Goal: Task Accomplishment & Management: Manage account settings

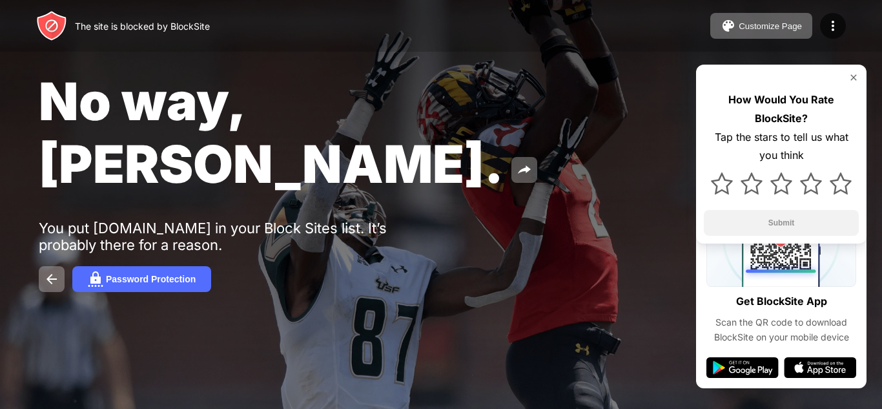
click at [852, 76] on img at bounding box center [854, 77] width 10 height 10
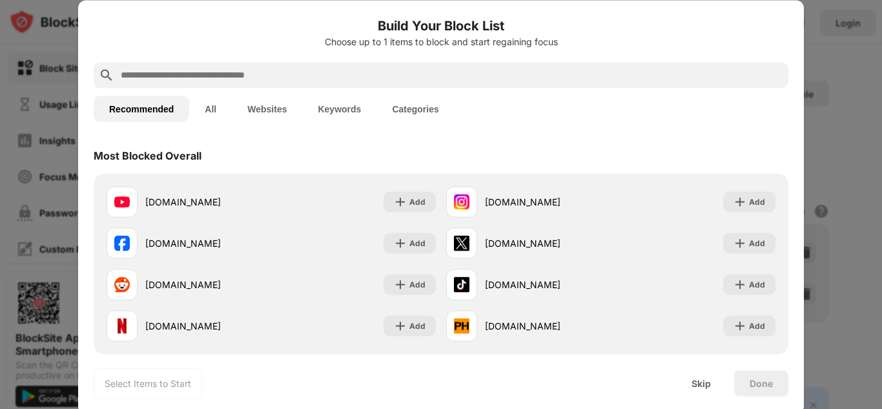
click at [446, 161] on div "Most Blocked Overall" at bounding box center [441, 155] width 695 height 36
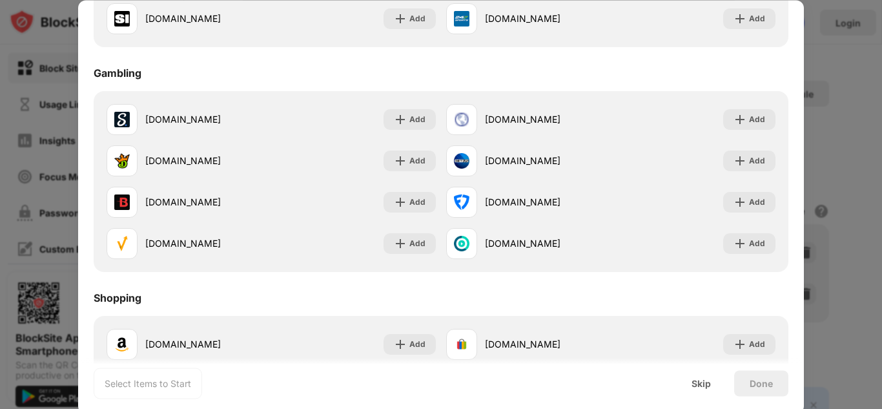
scroll to position [1354, 0]
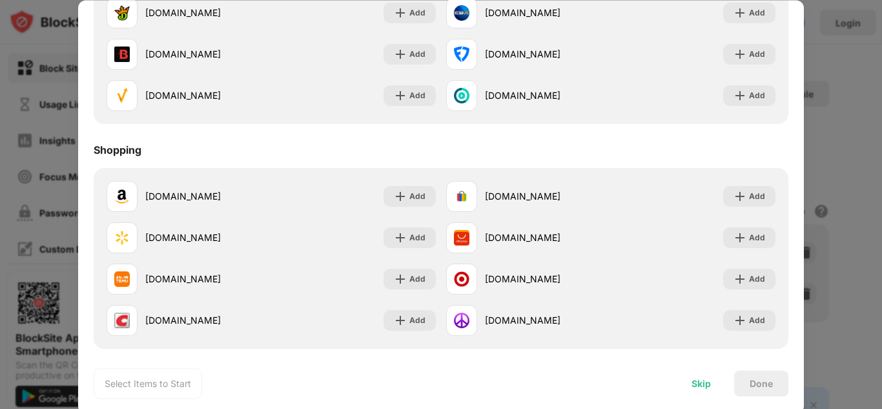
click at [697, 386] on div "Skip" at bounding box center [701, 383] width 19 height 10
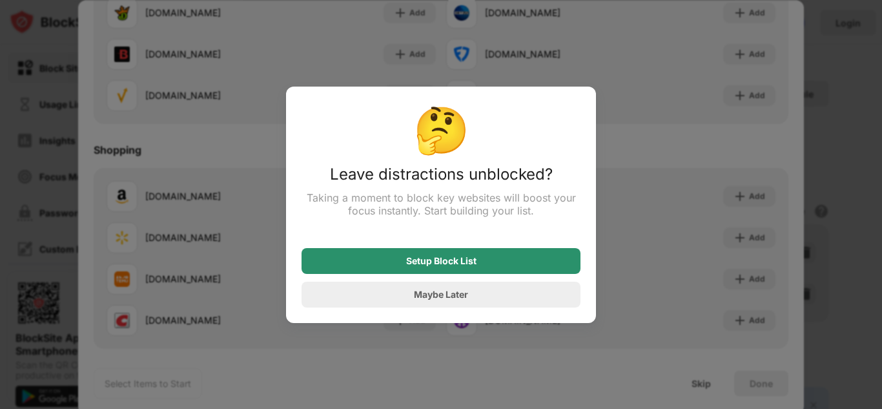
click at [467, 257] on div "Setup Block List" at bounding box center [441, 261] width 279 height 26
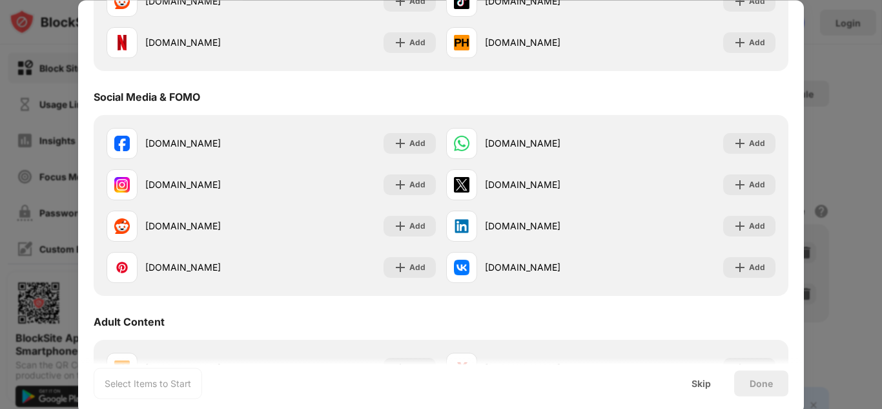
scroll to position [0, 0]
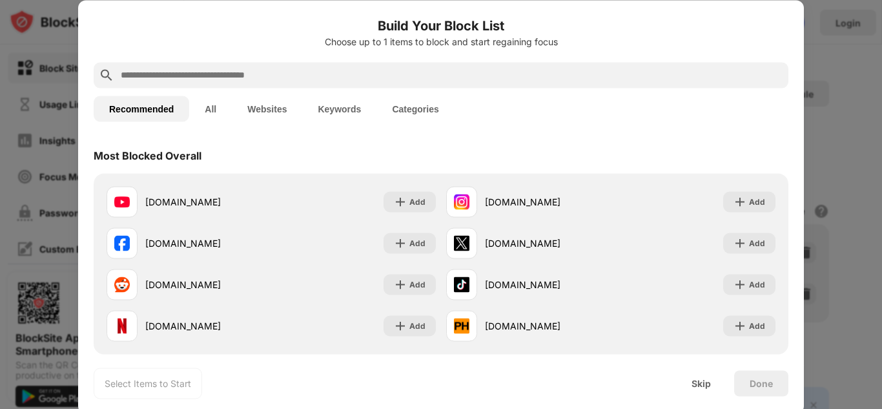
click at [259, 109] on button "Websites" at bounding box center [267, 109] width 70 height 26
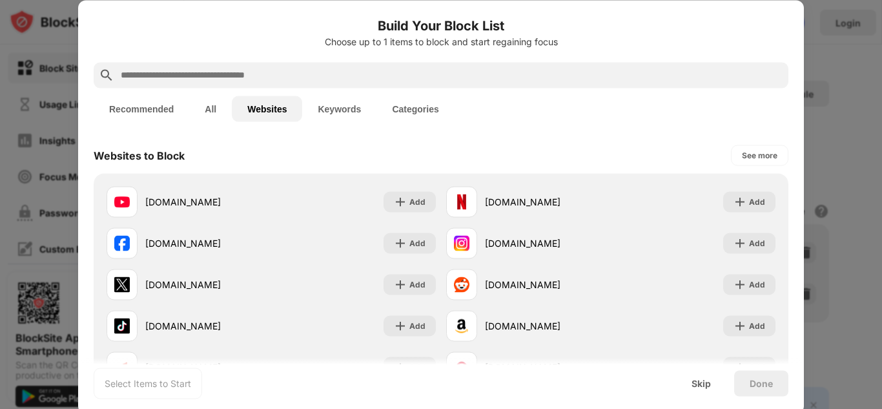
click at [226, 109] on button "All" at bounding box center [210, 109] width 43 height 26
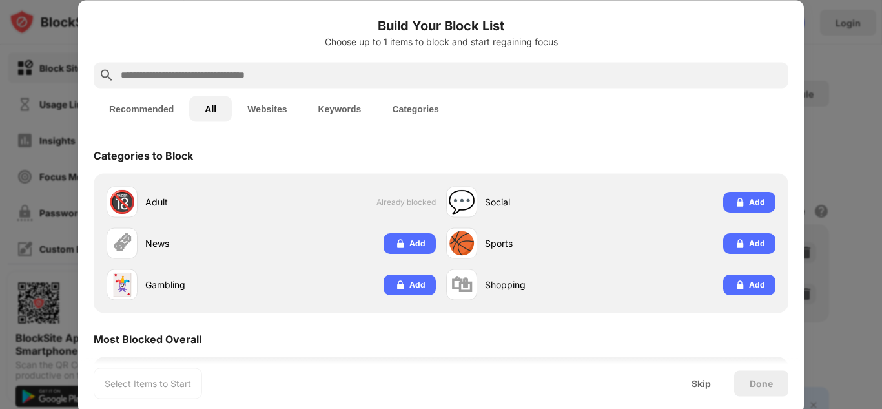
click at [389, 112] on button "Categories" at bounding box center [415, 109] width 77 height 26
click at [378, 108] on button "Categories" at bounding box center [415, 109] width 77 height 26
click at [336, 109] on button "Keywords" at bounding box center [339, 109] width 74 height 26
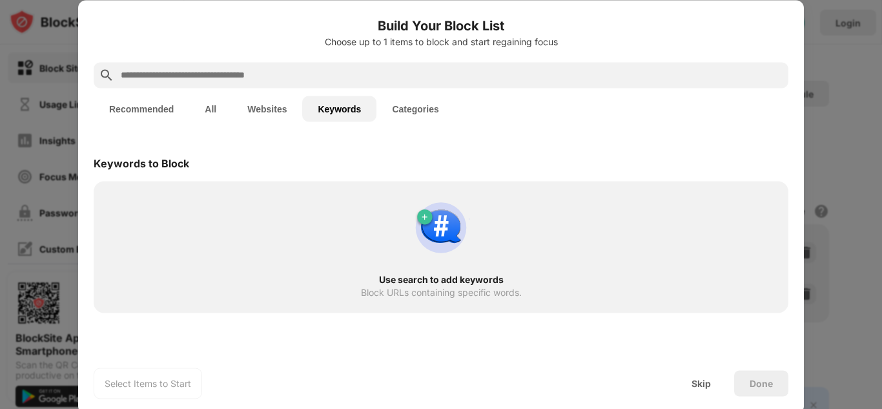
click at [273, 107] on button "Websites" at bounding box center [267, 109] width 70 height 26
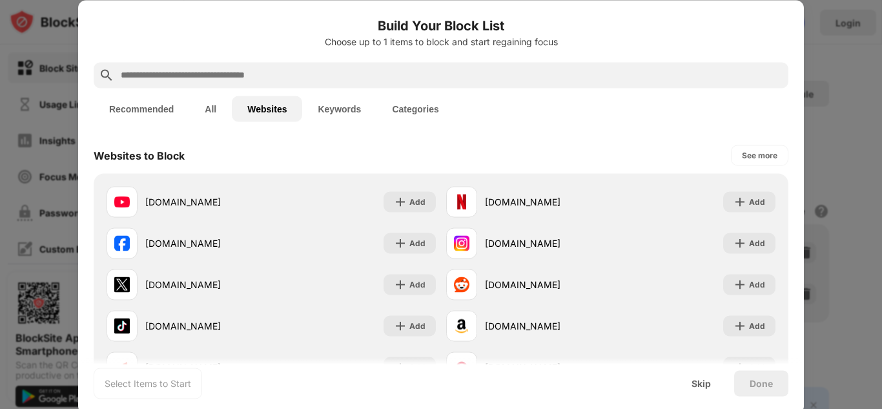
click at [231, 108] on button "All" at bounding box center [210, 109] width 43 height 26
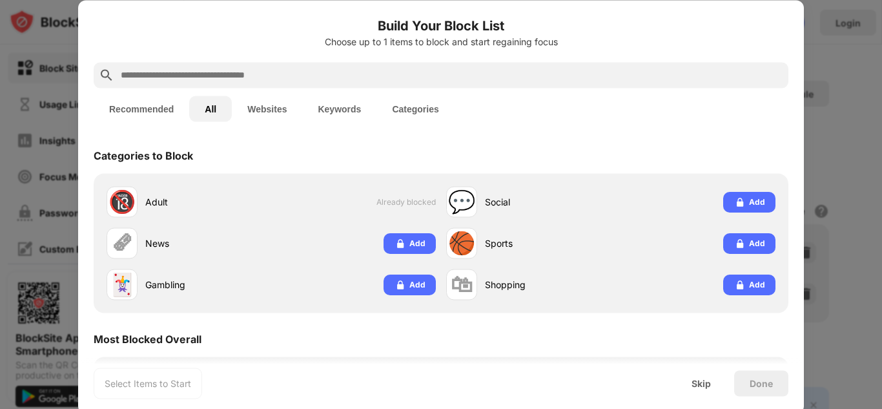
click at [220, 72] on input "text" at bounding box center [451, 74] width 664 height 15
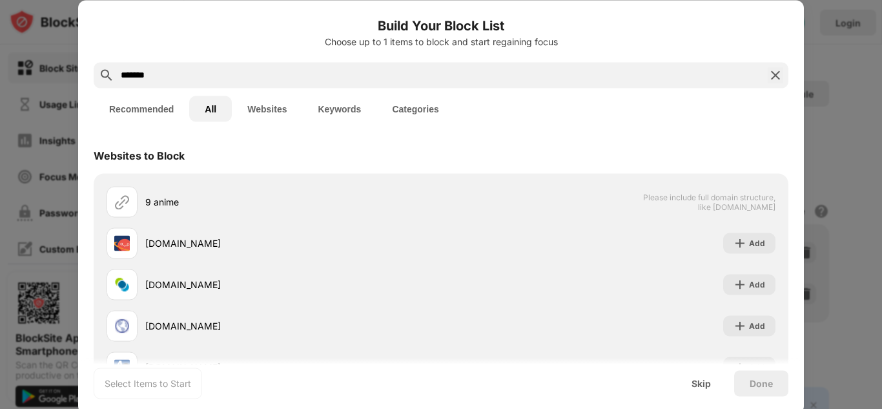
type input "*******"
click at [698, 386] on div "Skip" at bounding box center [701, 383] width 19 height 10
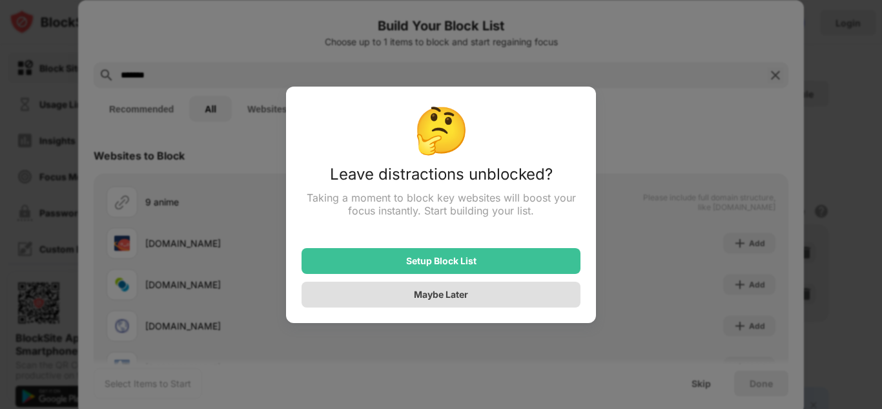
click at [468, 298] on div "Maybe Later" at bounding box center [441, 294] width 54 height 11
